Goal: Task Accomplishment & Management: Use online tool/utility

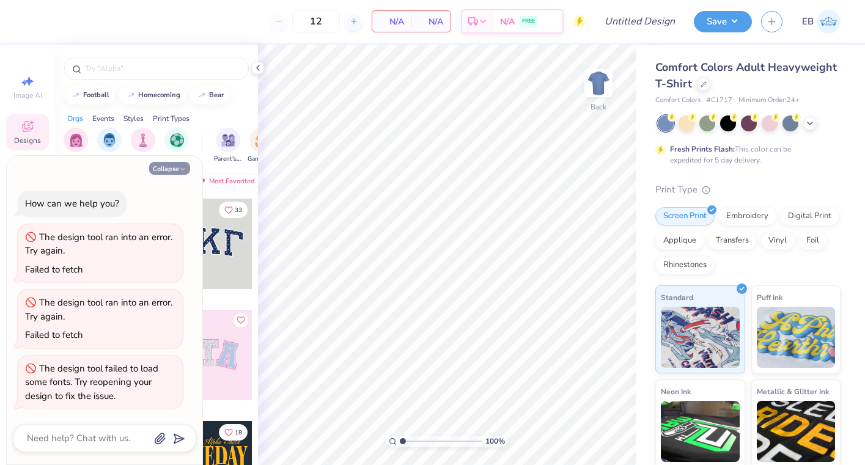
click at [174, 171] on button "Collapse" at bounding box center [169, 168] width 41 height 13
type textarea "x"
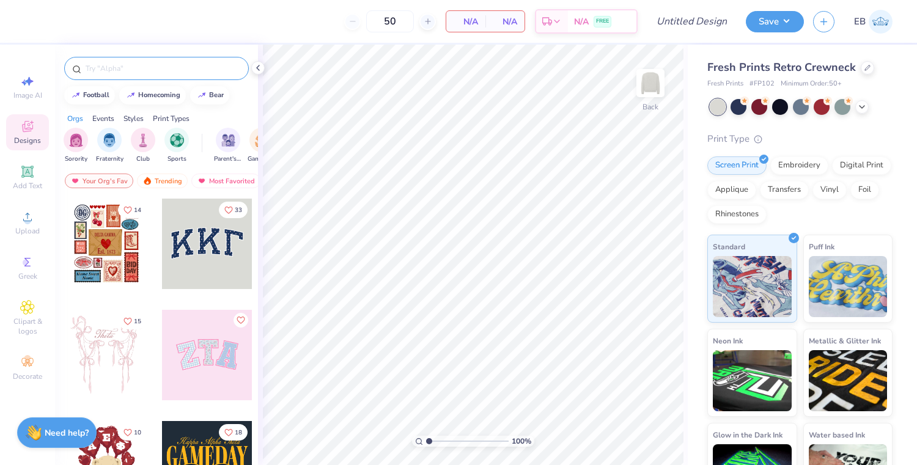
click at [94, 65] on input "text" at bounding box center [162, 68] width 157 height 12
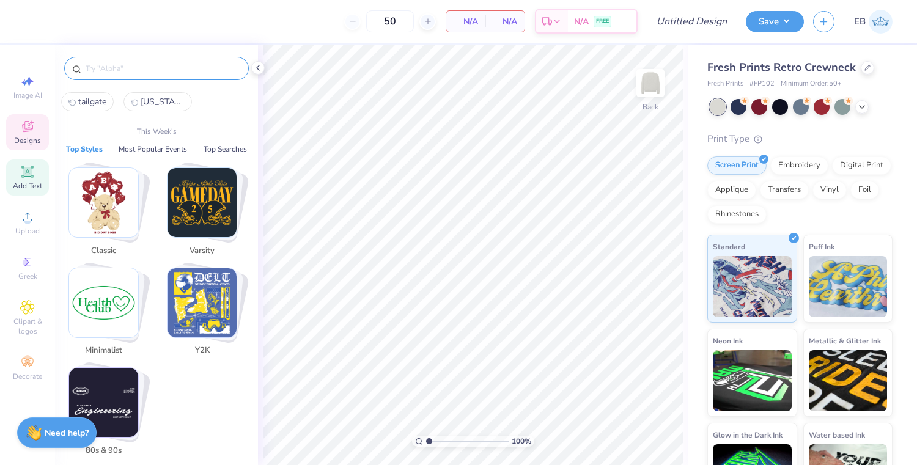
click at [27, 182] on span "Add Text" at bounding box center [27, 186] width 29 height 10
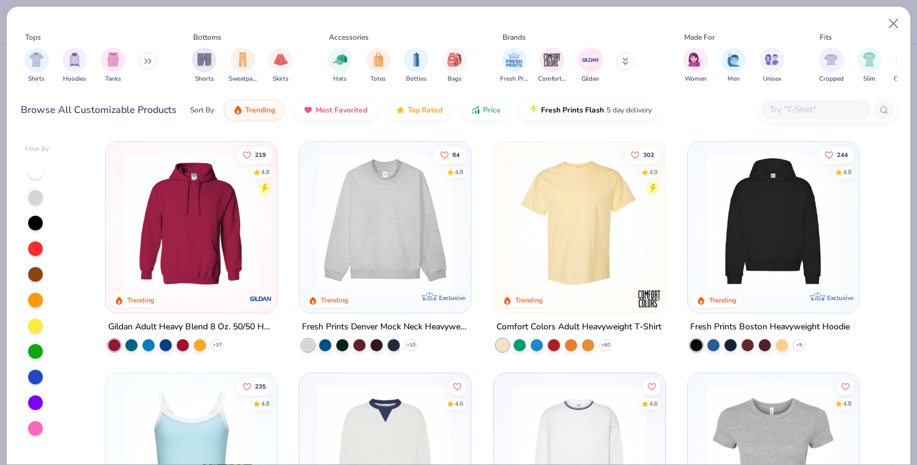
scroll to position [7, 0]
